Goal: Information Seeking & Learning: Find specific page/section

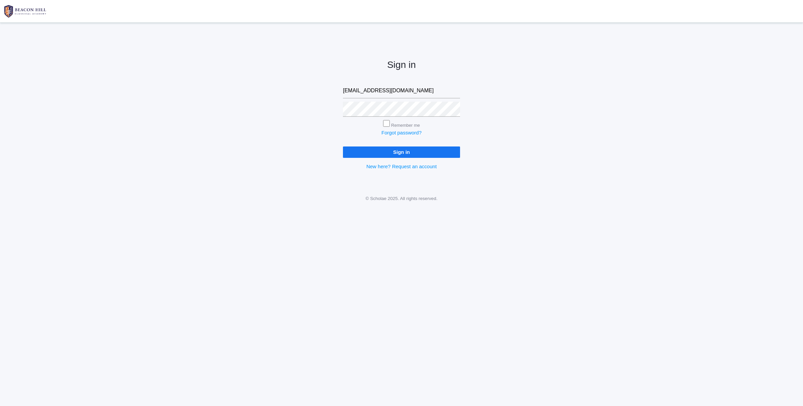
type input "[EMAIL_ADDRESS][DOMAIN_NAME]"
click at [402, 151] on input "Sign in" at bounding box center [401, 152] width 117 height 11
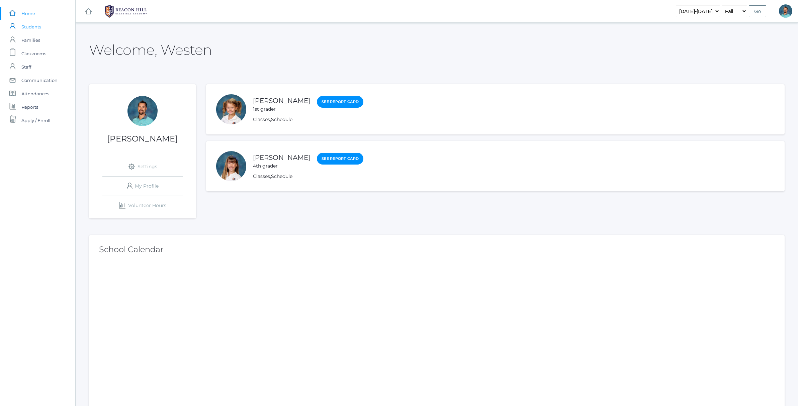
click at [23, 28] on span "Students" at bounding box center [31, 26] width 20 height 13
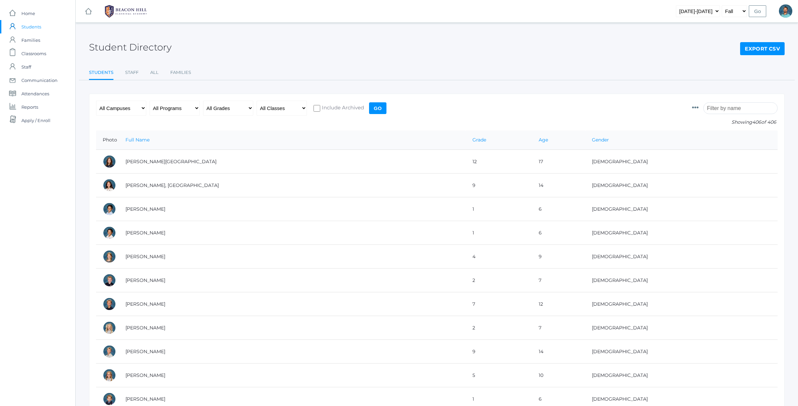
click at [736, 113] on input "search" at bounding box center [740, 108] width 74 height 12
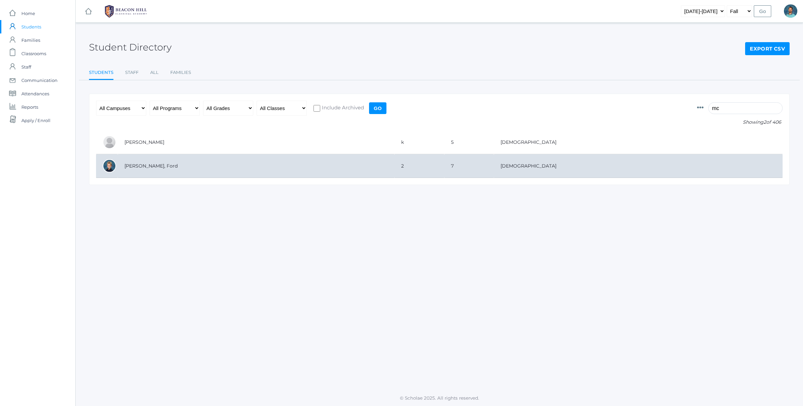
type input "mc"
click at [283, 162] on td "McCollum, Ford" at bounding box center [256, 166] width 277 height 24
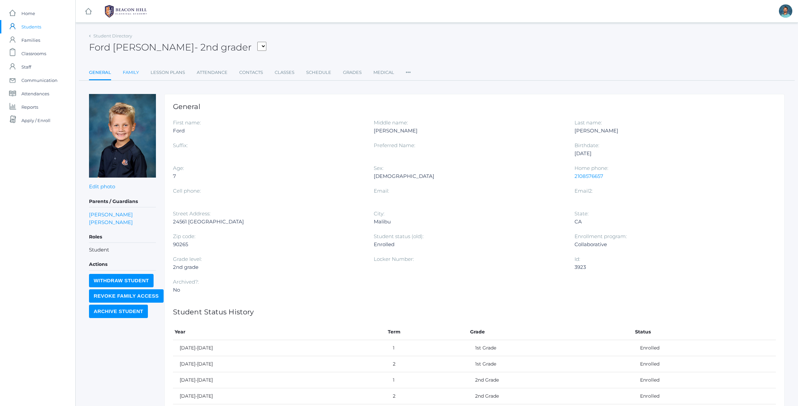
click at [133, 74] on link "Family" at bounding box center [131, 72] width 16 height 13
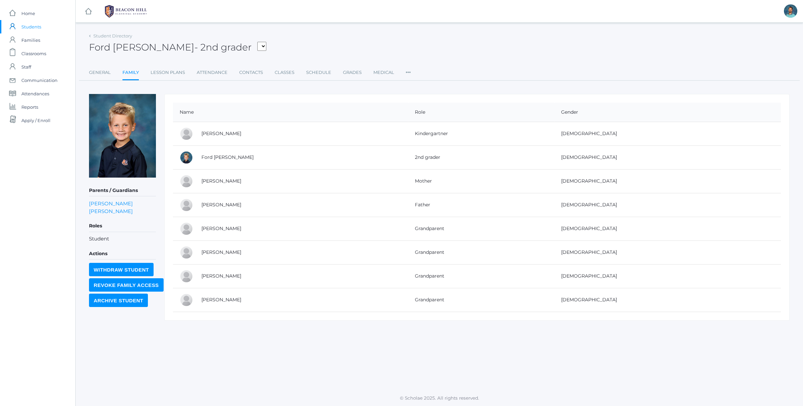
click at [29, 28] on span "Students" at bounding box center [31, 26] width 20 height 13
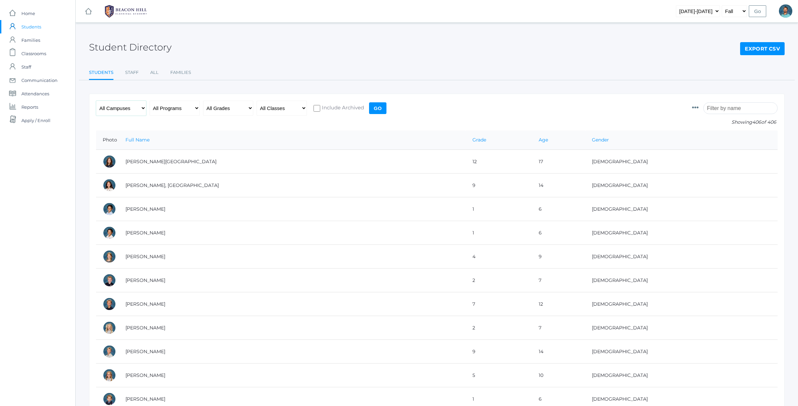
select select "lower"
click at [385, 108] on input "Go" at bounding box center [377, 108] width 17 height 12
select select "any"
select select "1989"
click at [381, 108] on input "Go" at bounding box center [377, 108] width 17 height 12
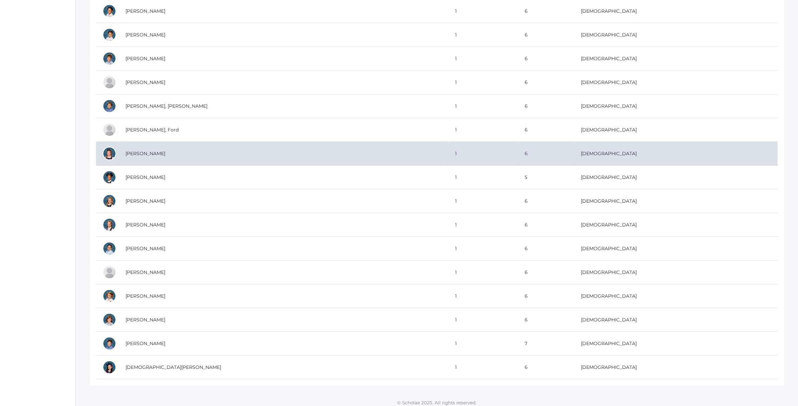
scroll to position [69, 0]
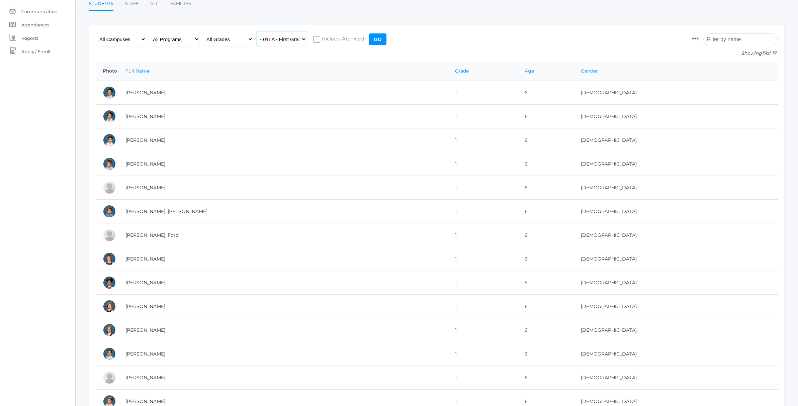
select select "1990"
click at [381, 35] on input "Go" at bounding box center [377, 39] width 17 height 12
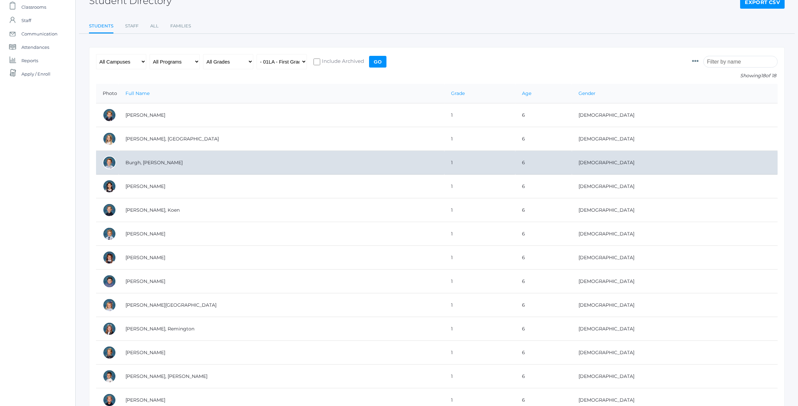
scroll to position [93, 0]
